Goal: Task Accomplishment & Management: Use online tool/utility

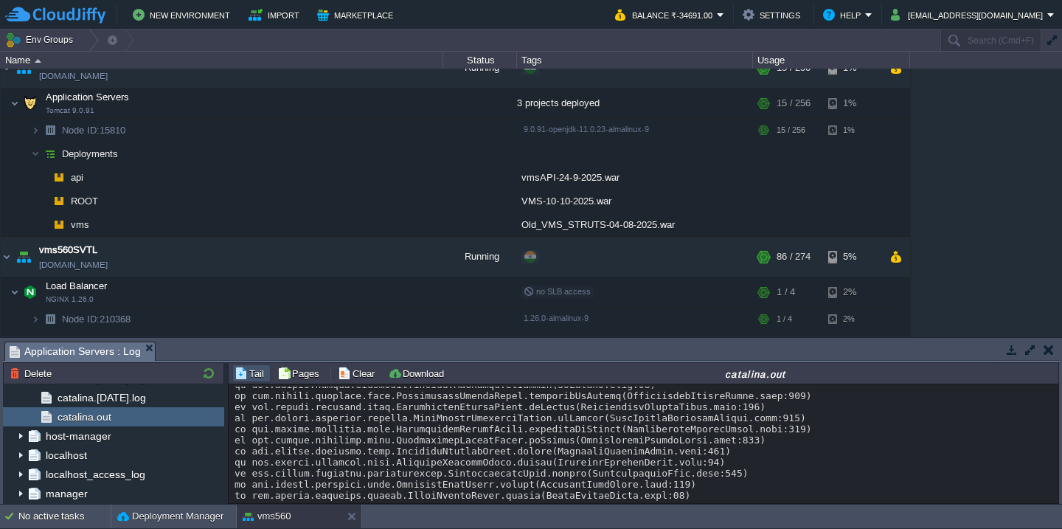
scroll to position [19085, 0]
click at [355, 372] on button "Clear" at bounding box center [358, 373] width 41 height 13
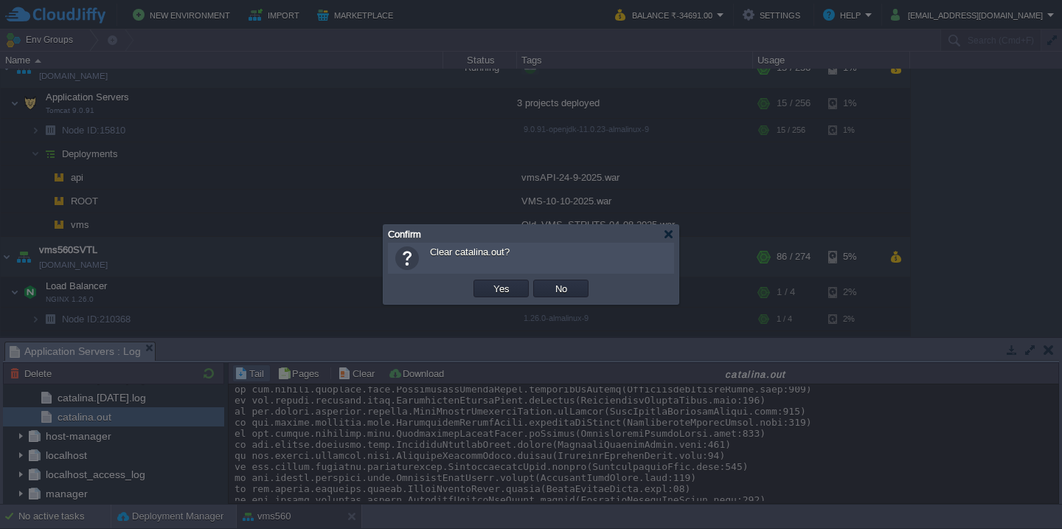
click at [489, 282] on button "Yes" at bounding box center [501, 288] width 25 height 13
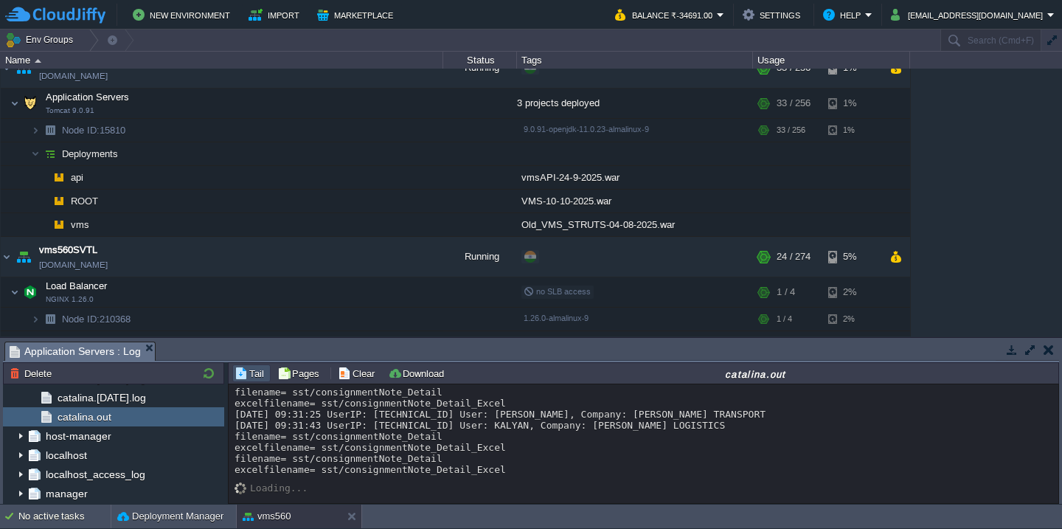
scroll to position [4, 0]
click at [726, 451] on div "filename= sst/consignmentNote_Detail excelfilename= sst/consignmentNote_Detail_…" at bounding box center [644, 430] width 818 height 88
click at [357, 369] on button "Clear" at bounding box center [358, 373] width 41 height 13
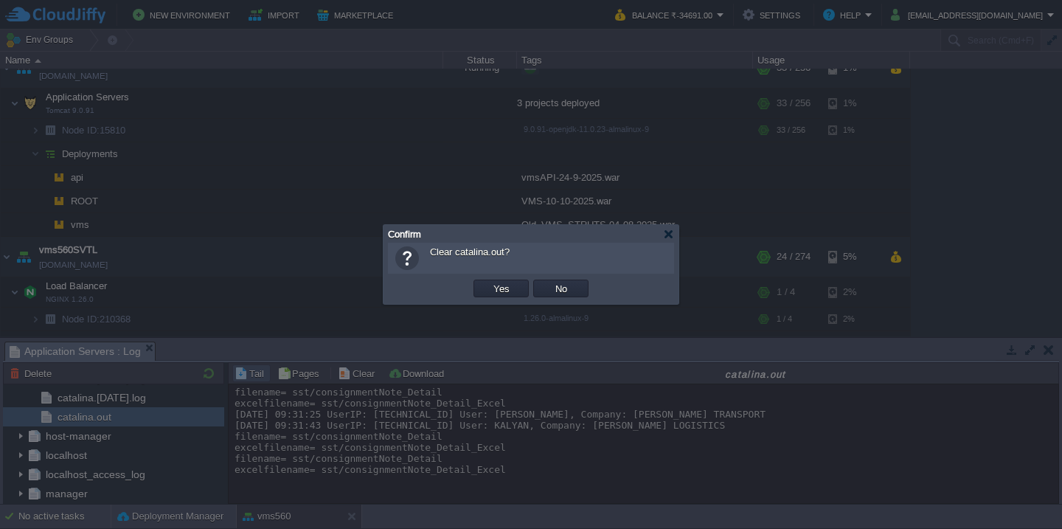
click at [489, 282] on button "Yes" at bounding box center [501, 288] width 25 height 13
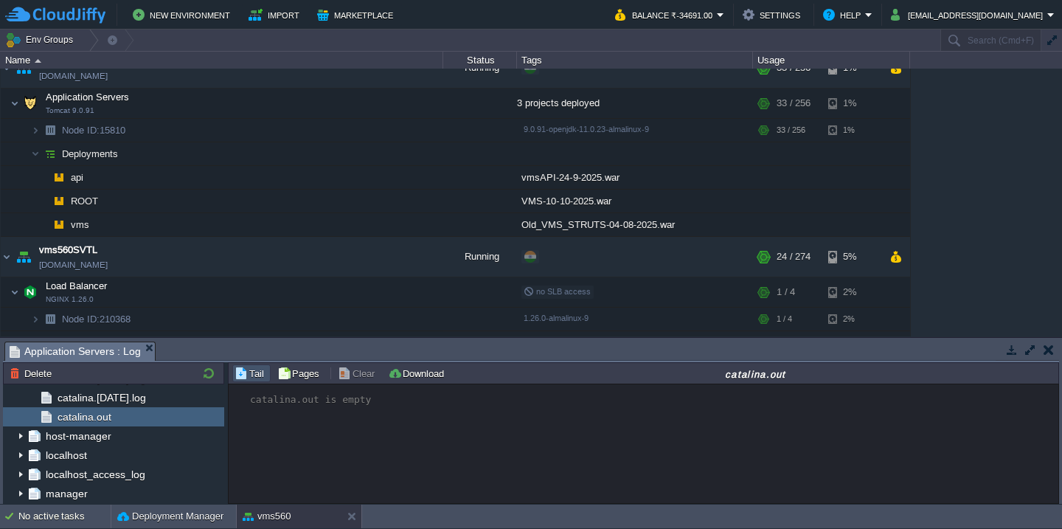
scroll to position [0, 0]
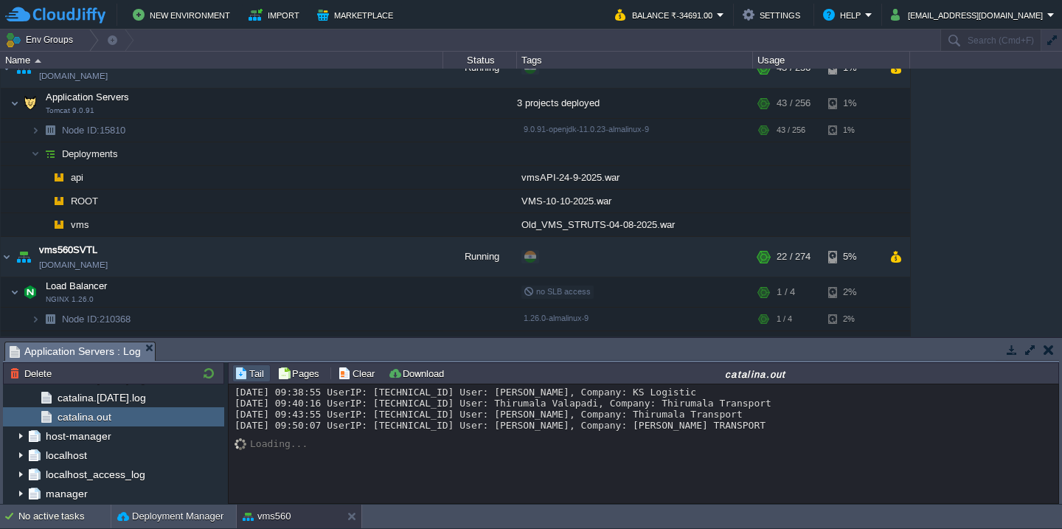
click at [386, 431] on div "[DATE] 09:38:55 UserIP: [TECHNICAL_ID] User: [PERSON_NAME], Company: KS Logisti…" at bounding box center [644, 408] width 818 height 44
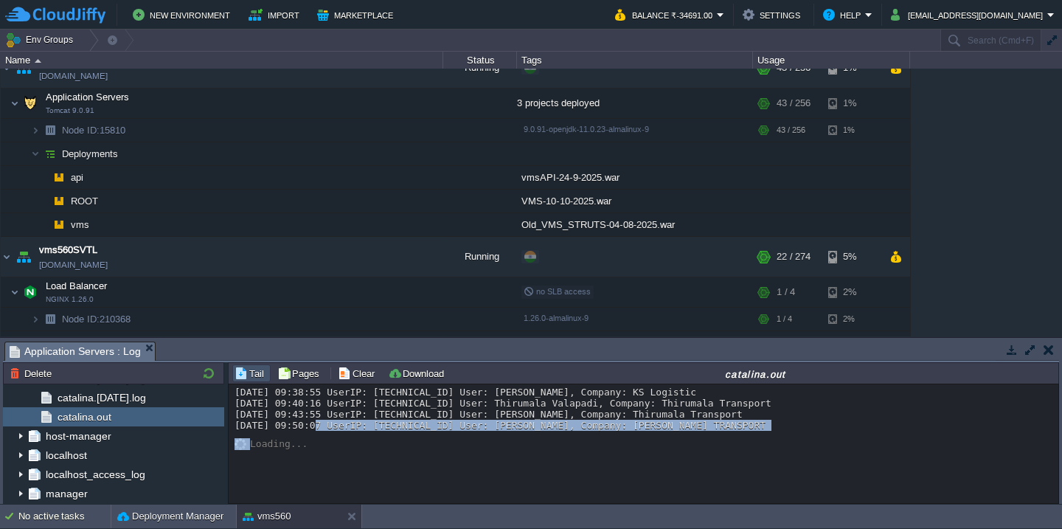
click at [429, 425] on div "[DATE] 09:38:55 UserIP: [TECHNICAL_ID] User: [PERSON_NAME], Company: KS Logisti…" at bounding box center [644, 408] width 818 height 44
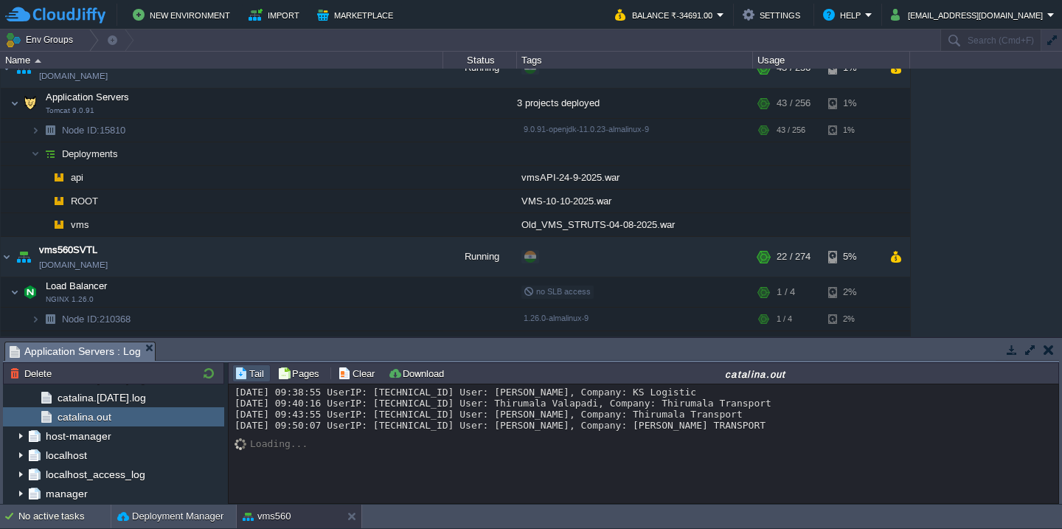
click at [429, 425] on div "[DATE] 09:38:55 UserIP: [TECHNICAL_ID] User: [PERSON_NAME], Company: KS Logisti…" at bounding box center [644, 408] width 818 height 44
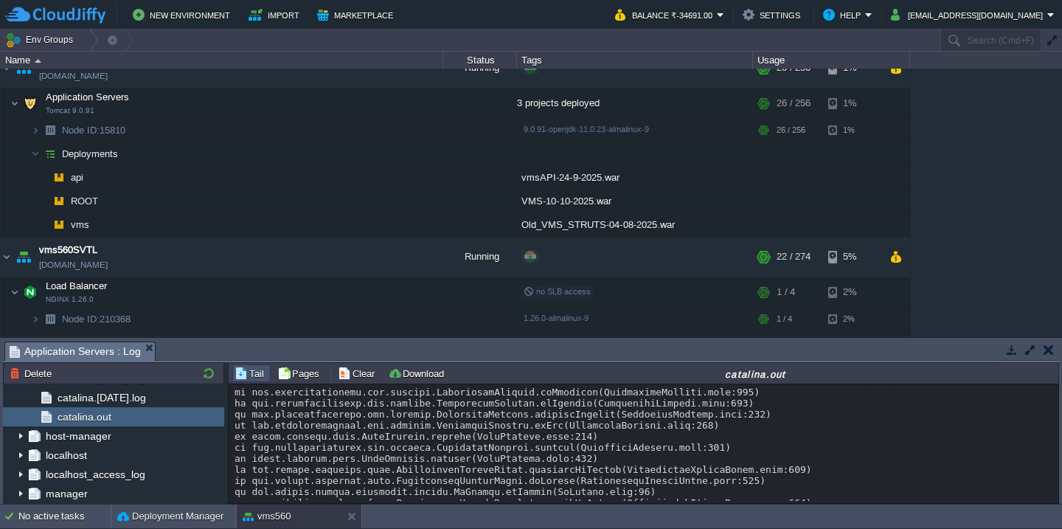
scroll to position [3628, 0]
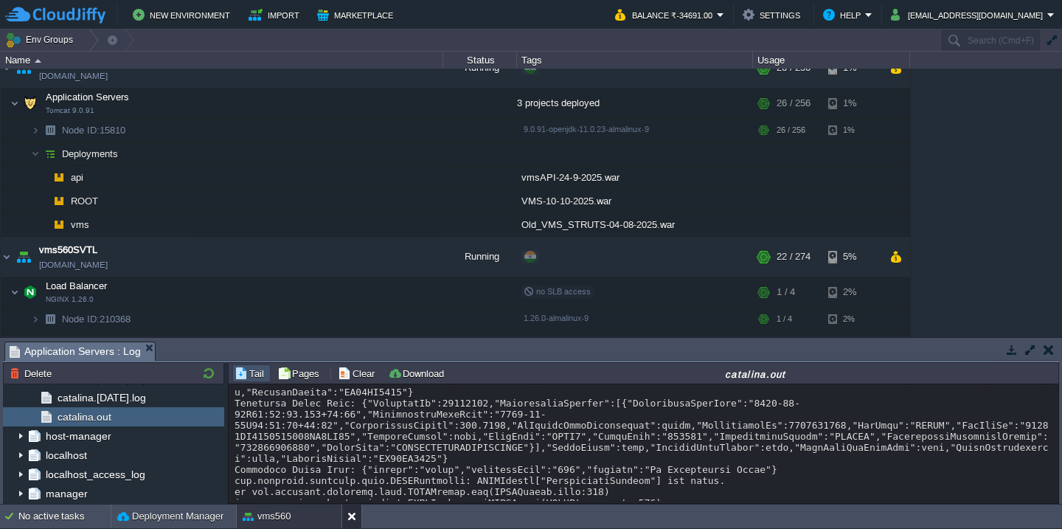
click at [344, 520] on div at bounding box center [351, 516] width 20 height 24
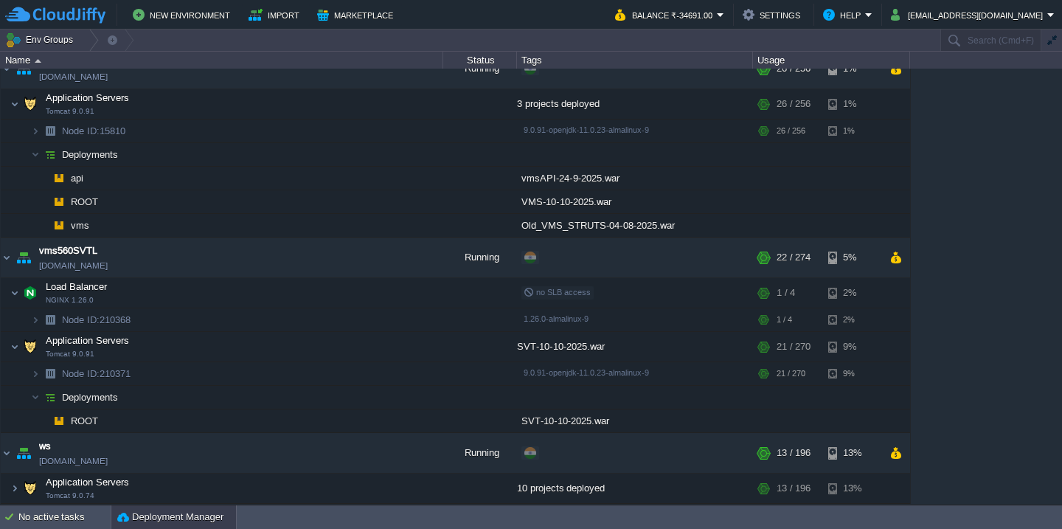
click at [148, 524] on button "Deployment Manager" at bounding box center [170, 517] width 106 height 15
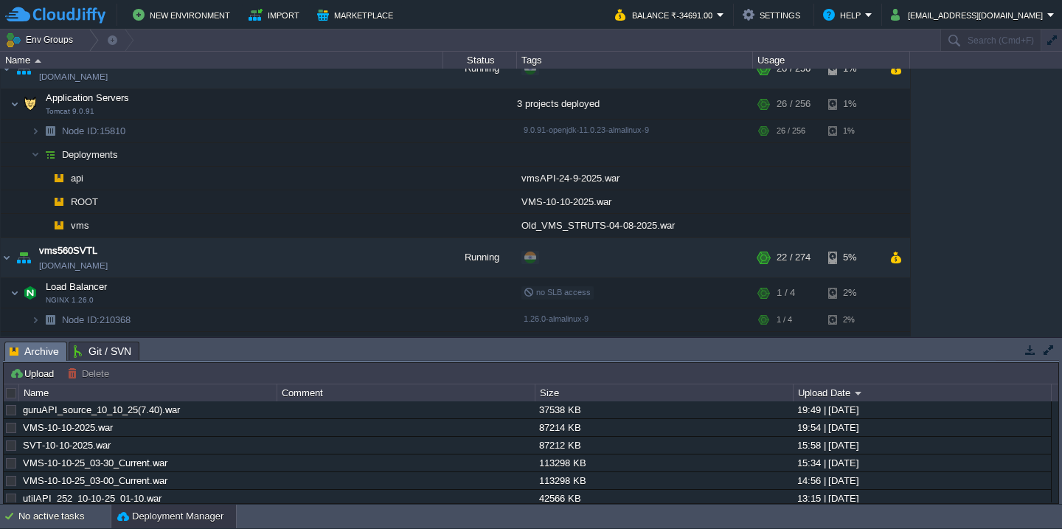
click at [8, 399] on div at bounding box center [11, 392] width 13 height 13
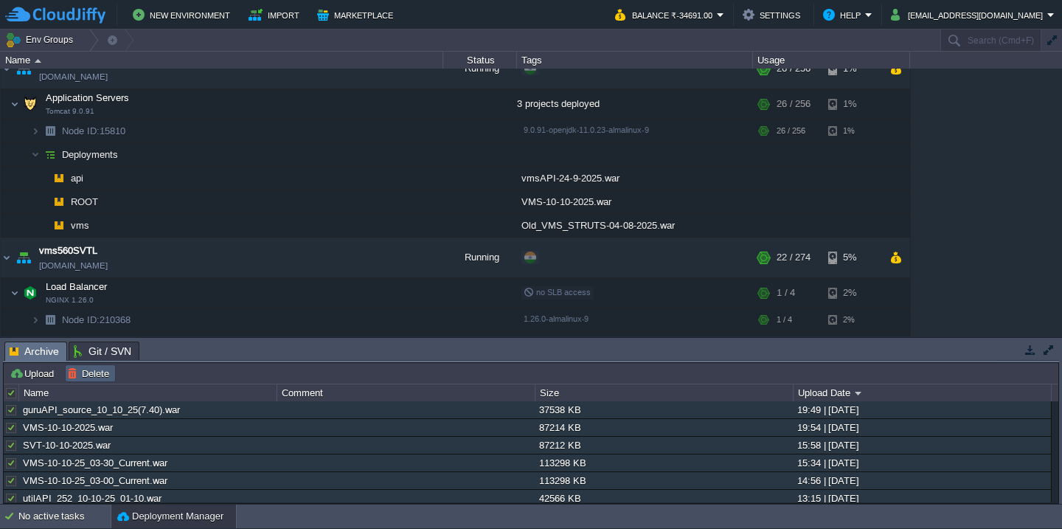
click at [83, 376] on button "Delete" at bounding box center [90, 373] width 46 height 13
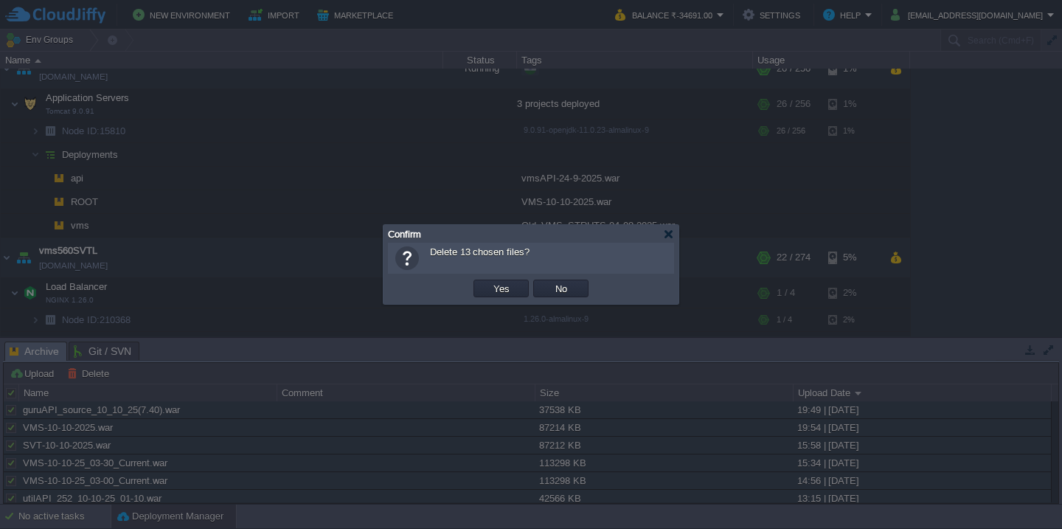
click at [489, 282] on button "Yes" at bounding box center [501, 288] width 25 height 13
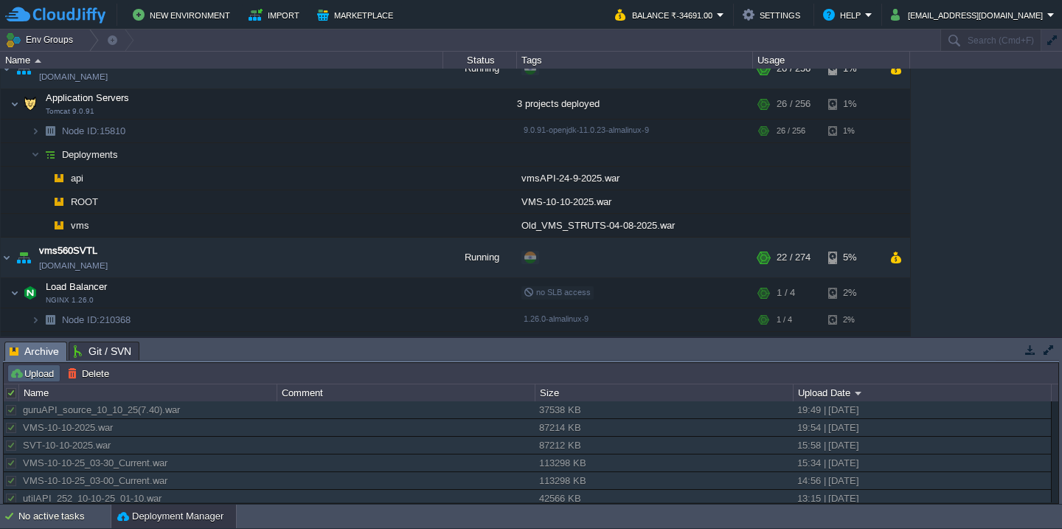
click at [38, 368] on button "Upload" at bounding box center [34, 373] width 49 height 13
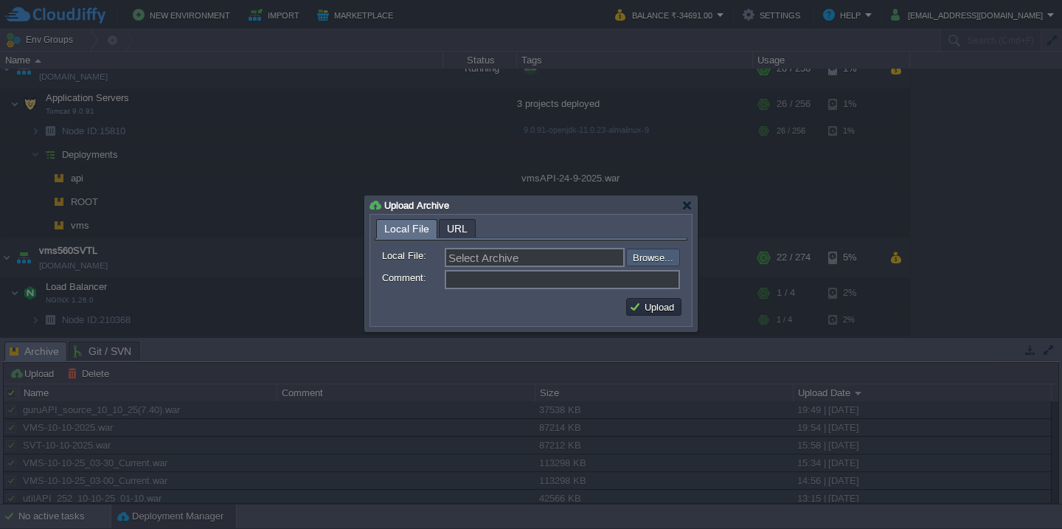
click at [645, 265] on input "file" at bounding box center [586, 258] width 187 height 18
type input "C:\fakepath\HRMSAPI_10-10-2025-22_00.war"
type input "HRMSAPI_10-10-2025-22_00.war"
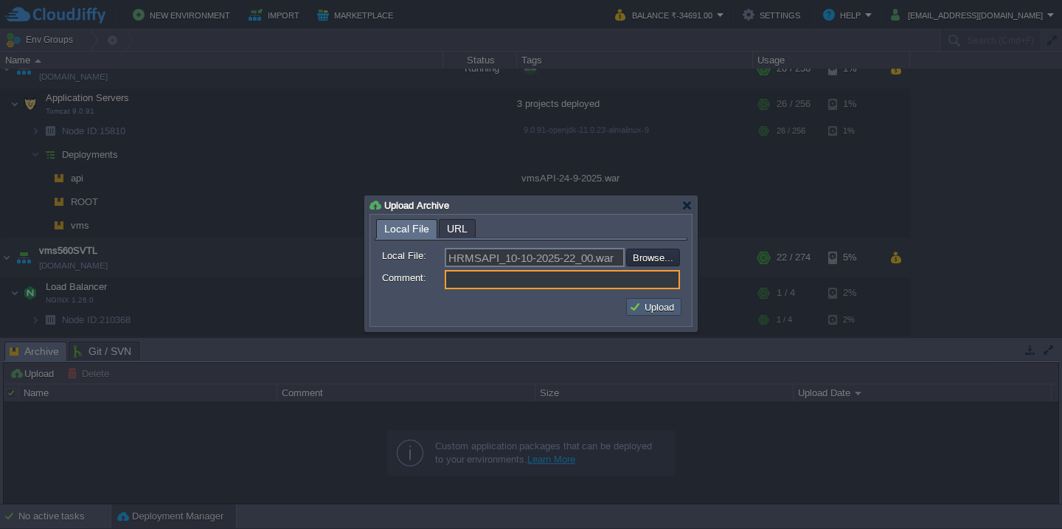
click at [635, 307] on button "Upload" at bounding box center [653, 306] width 49 height 13
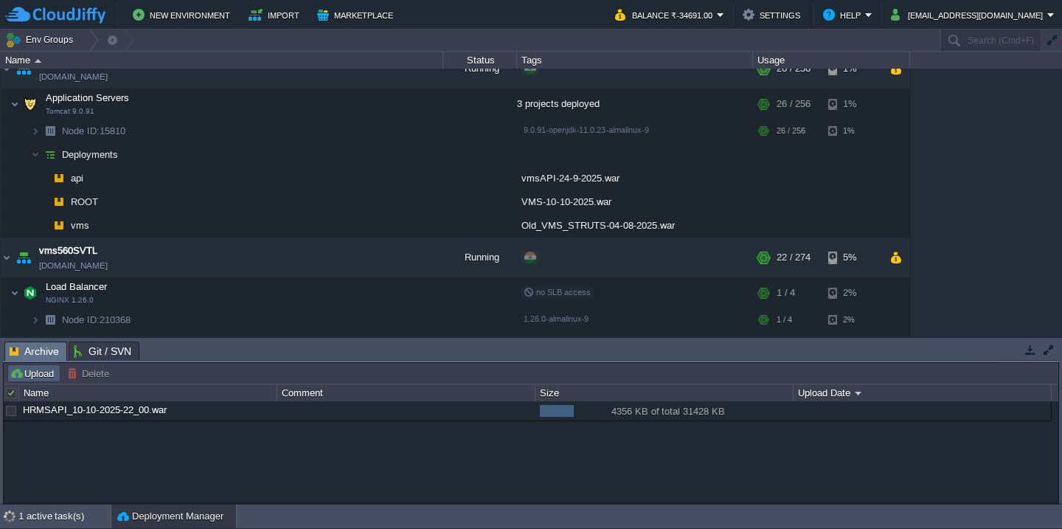
click at [37, 369] on button "Upload" at bounding box center [34, 373] width 49 height 13
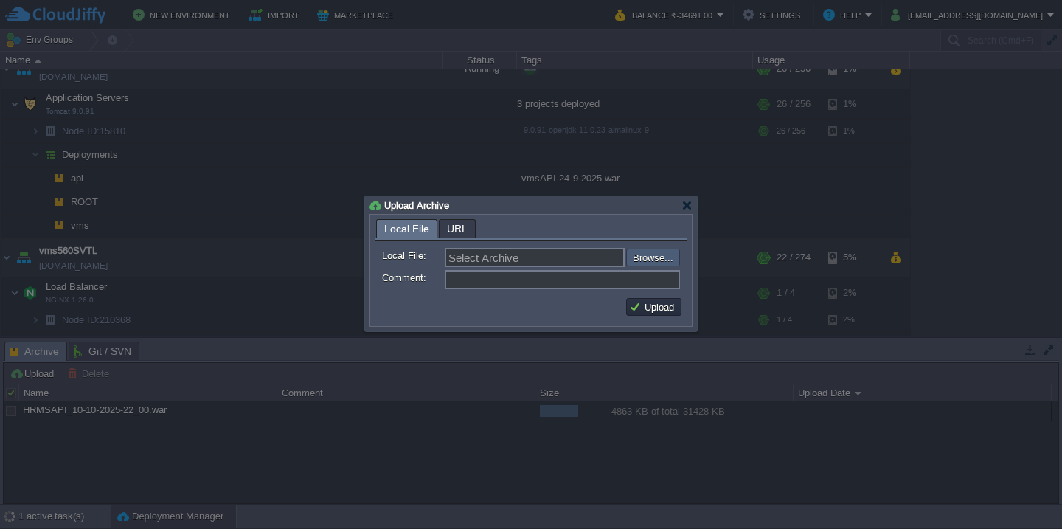
click at [639, 263] on input "file" at bounding box center [586, 258] width 187 height 18
type input "C:\fakepath\HRMS_10-10-2025-22_00.war"
type input "HRMS_10-10-2025-22_00.war"
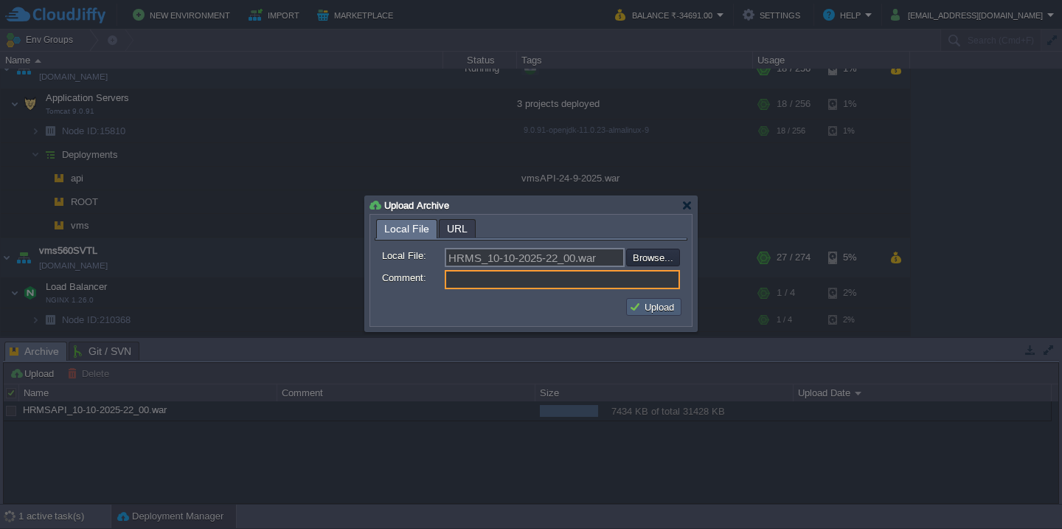
click at [663, 309] on button "Upload" at bounding box center [653, 306] width 49 height 13
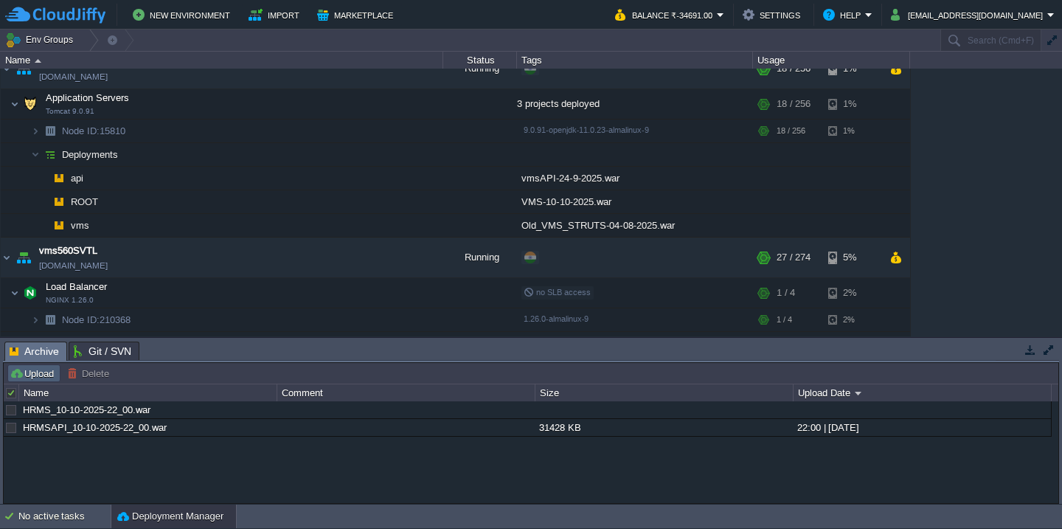
click at [38, 374] on button "Upload" at bounding box center [34, 373] width 49 height 13
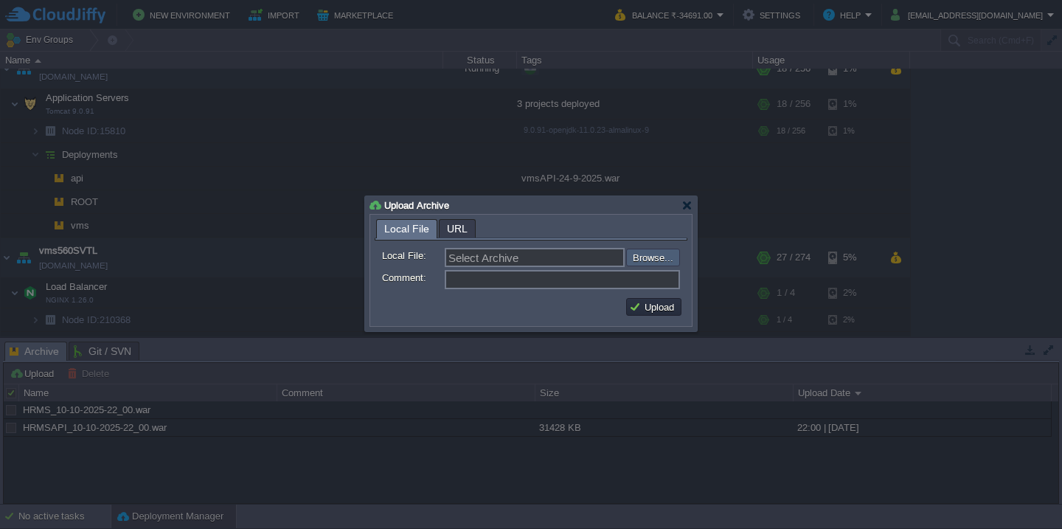
click at [639, 254] on input "file" at bounding box center [586, 258] width 187 height 18
type input "C:\fakepath\HRMS_10-10-2025-22_00.war"
type input "HRMS_10-10-2025-22_00.war"
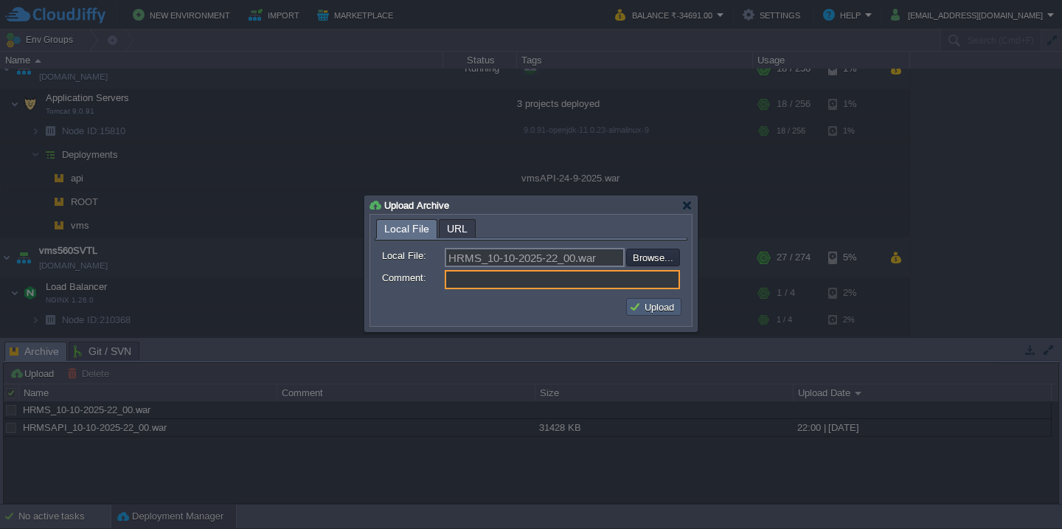
click at [642, 310] on button "Upload" at bounding box center [653, 306] width 49 height 13
